Goal: Navigation & Orientation: Find specific page/section

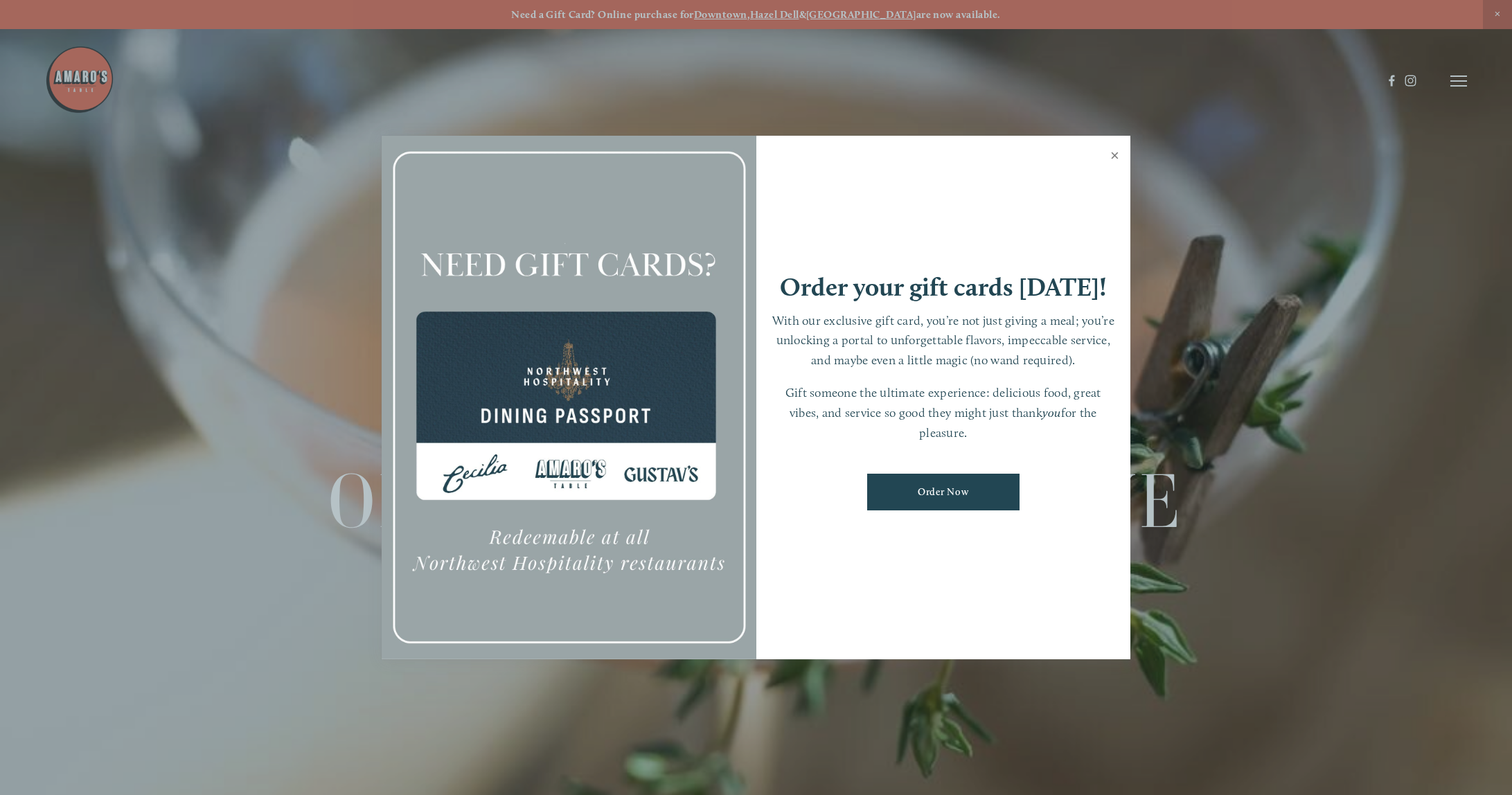
click at [1113, 152] on link "Close" at bounding box center [1115, 157] width 27 height 39
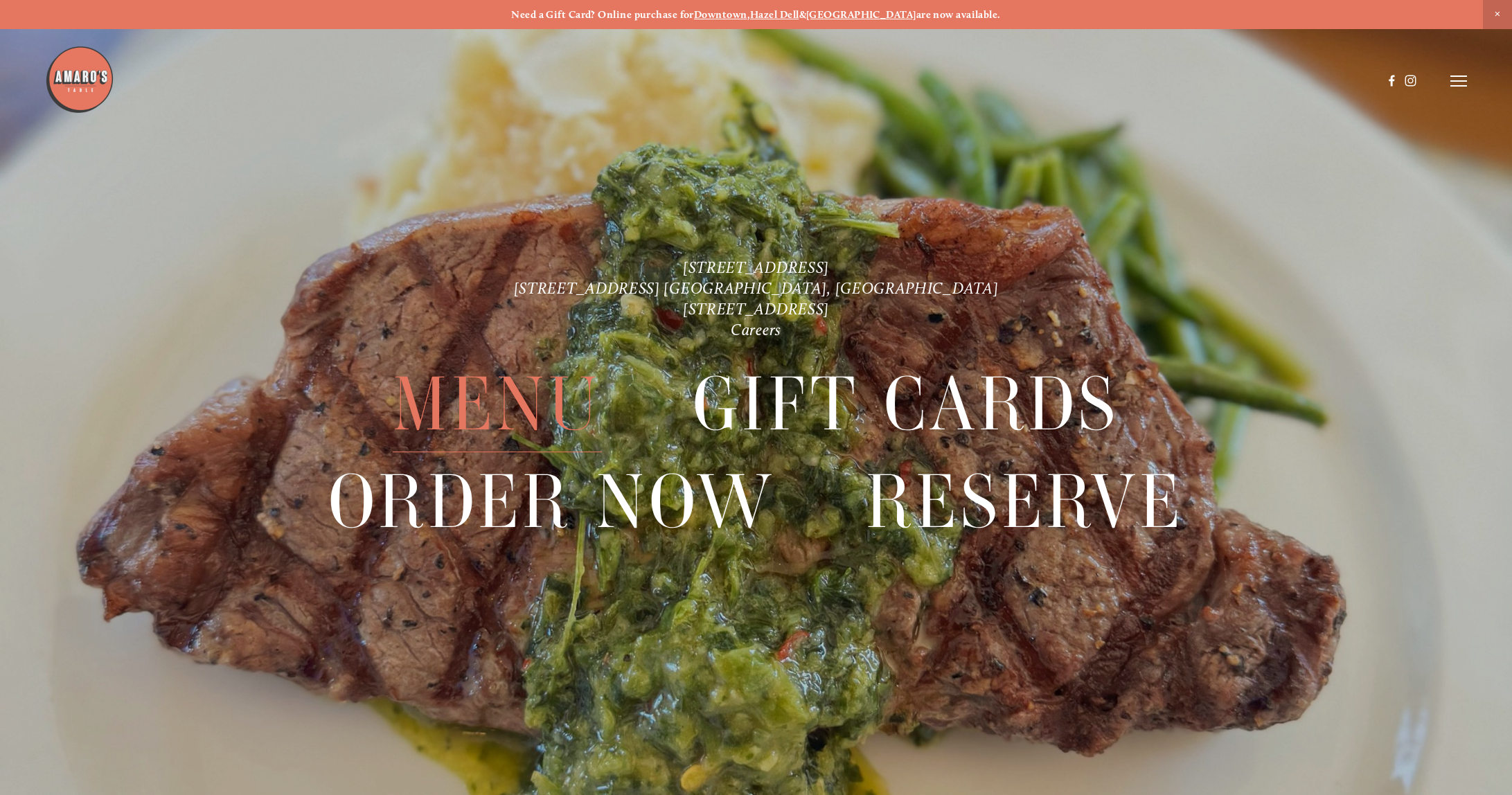
click at [509, 395] on span "Menu" at bounding box center [497, 404] width 209 height 96
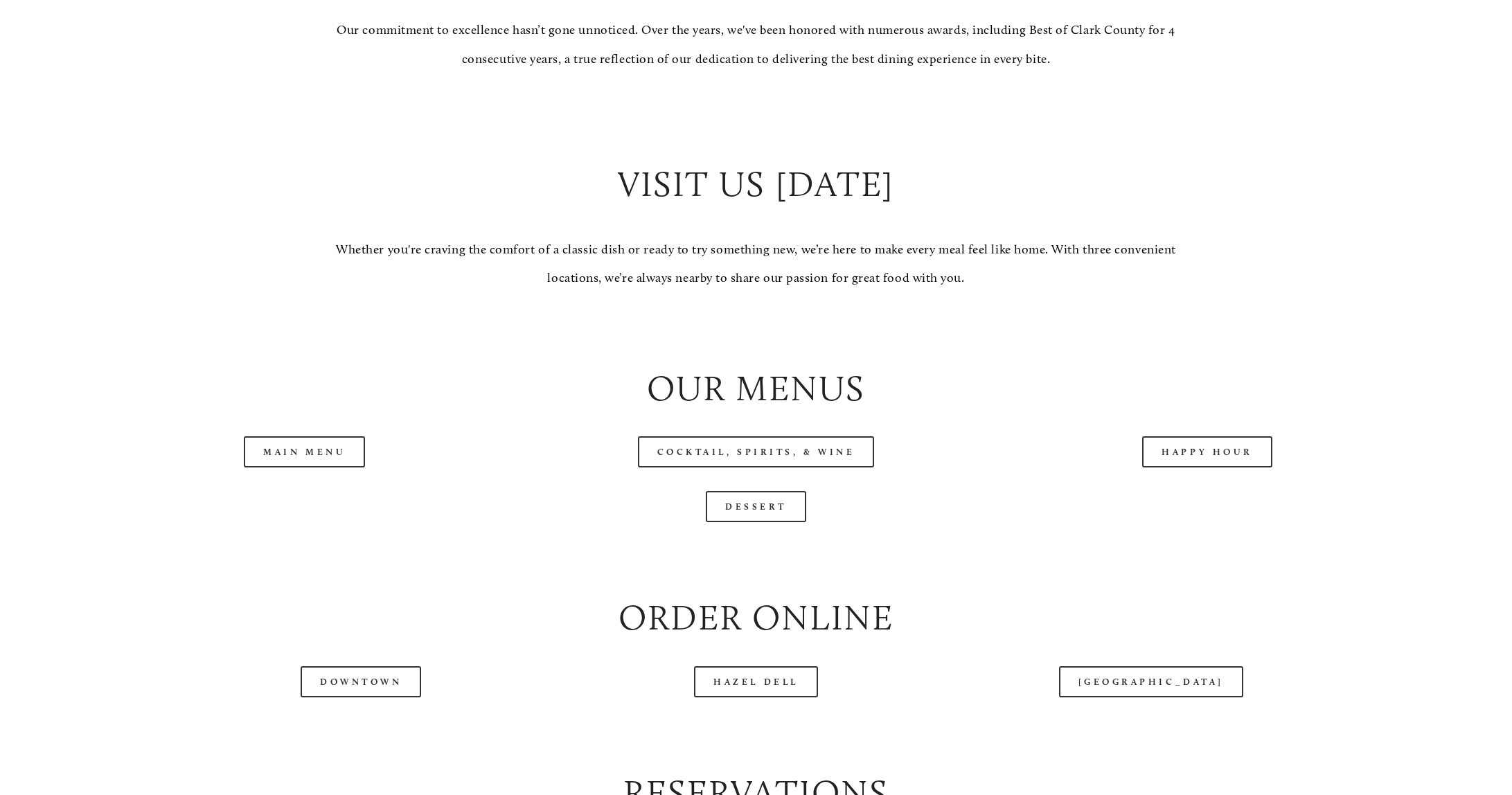
scroll to position [1421, 0]
click at [1241, 466] on link "Happy Hour" at bounding box center [1207, 450] width 131 height 31
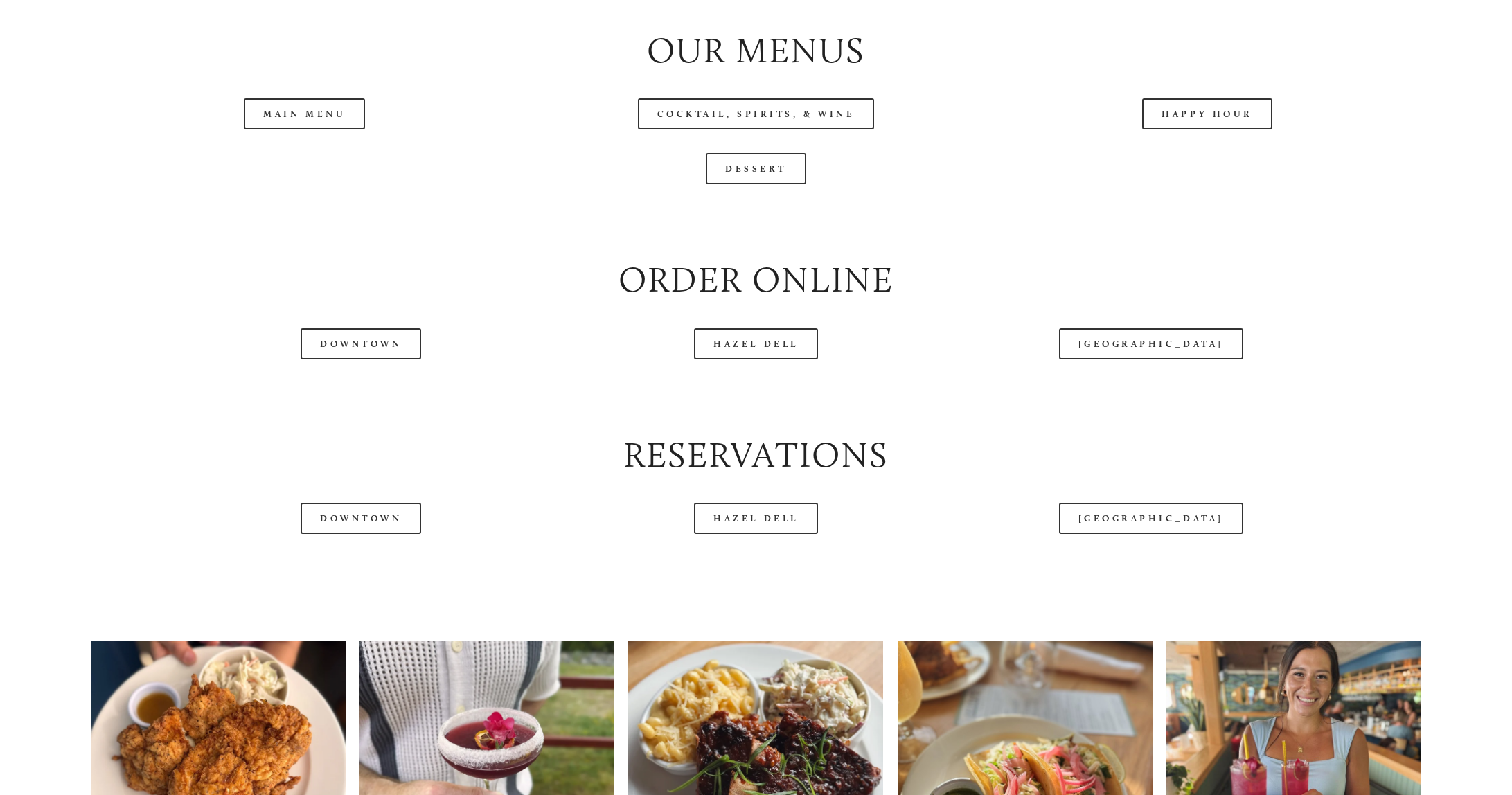
scroll to position [1760, 0]
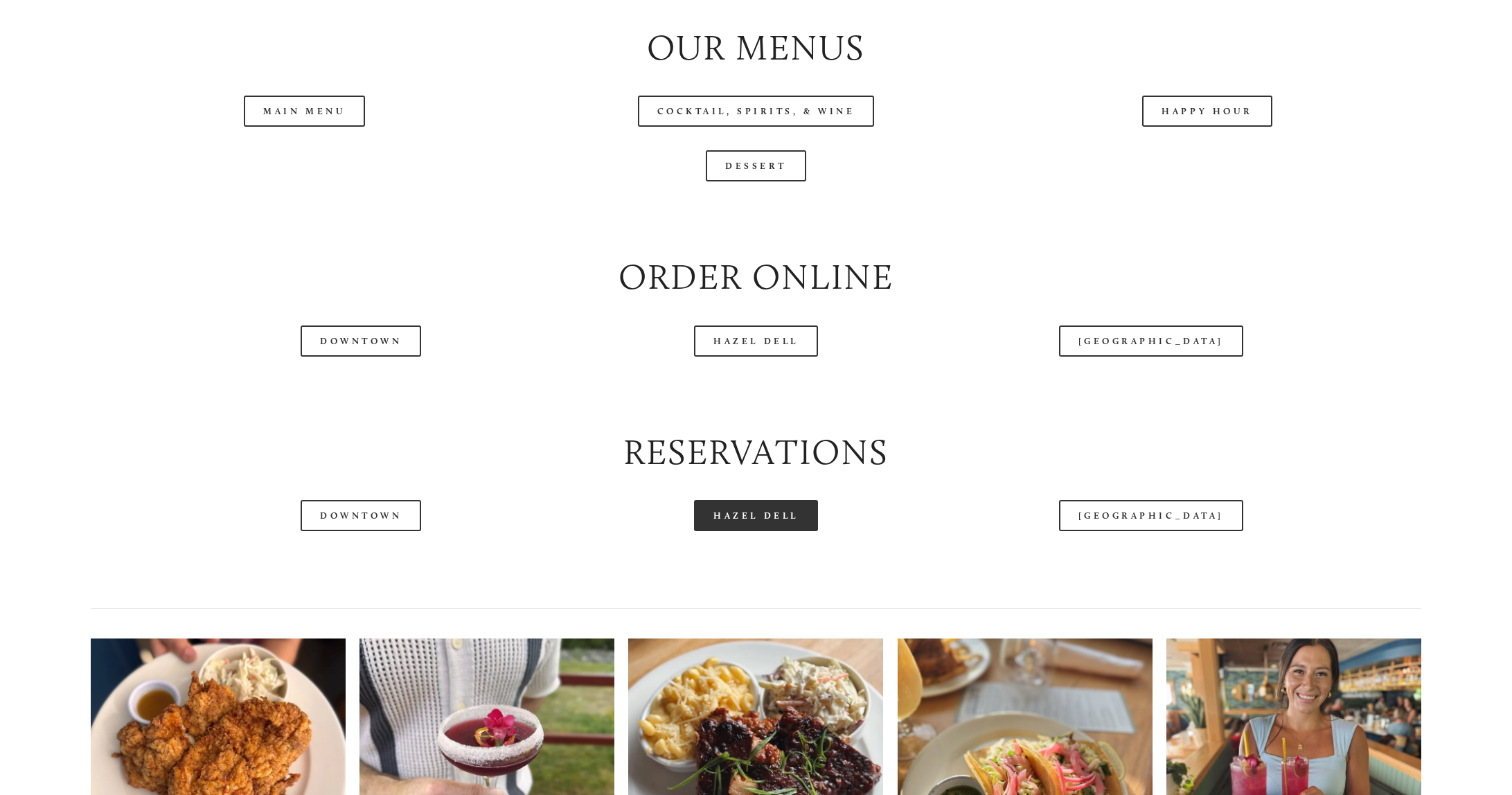
click at [748, 531] on link "Hazel Dell" at bounding box center [755, 515] width 124 height 31
